Goal: Navigation & Orientation: Go to known website

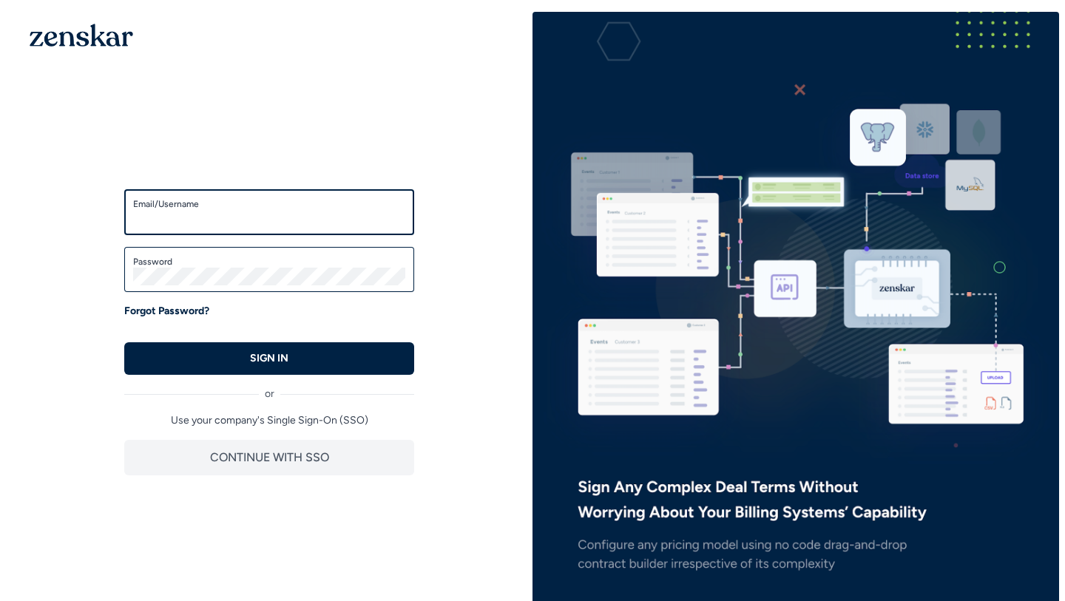
type input "**********"
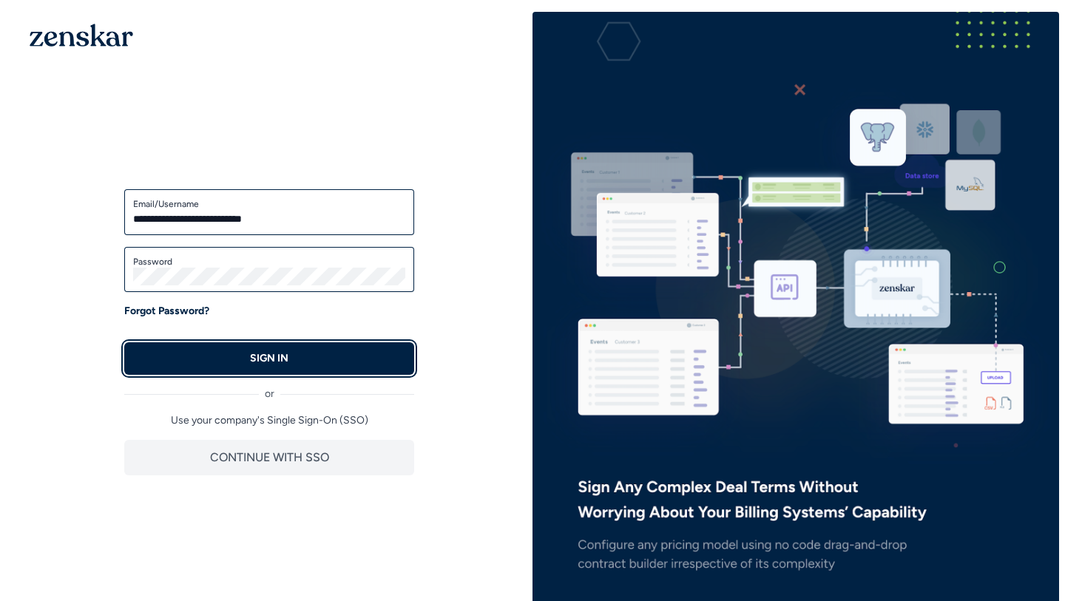
click at [342, 366] on button "SIGN IN" at bounding box center [269, 358] width 290 height 33
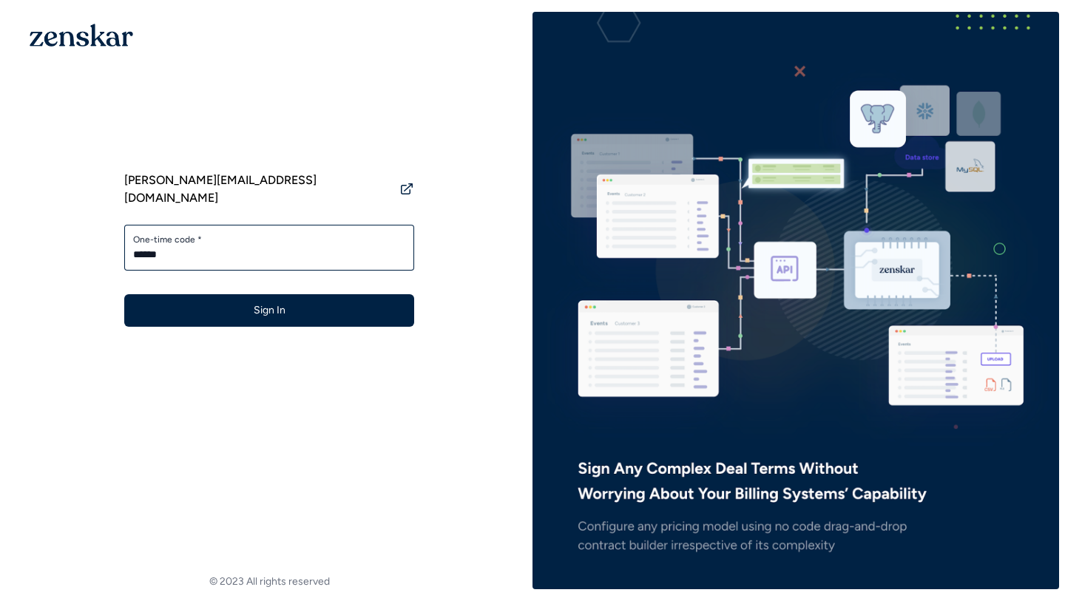
type input "******"
click at [124, 294] on button "Sign In" at bounding box center [269, 310] width 290 height 33
